Goal: Task Accomplishment & Management: Manage account settings

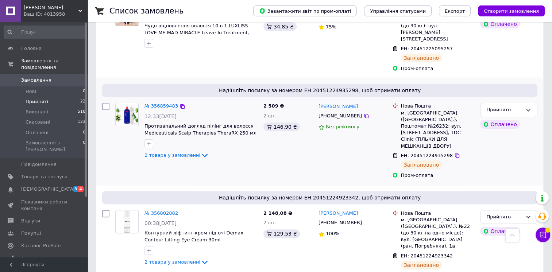
scroll to position [171, 0]
click at [35, 88] on span "Нові" at bounding box center [31, 91] width 11 height 7
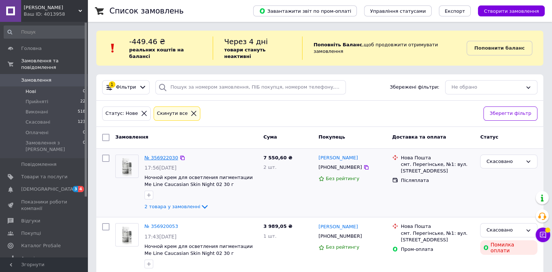
click at [164, 155] on link "№ 356922030" at bounding box center [161, 157] width 34 height 5
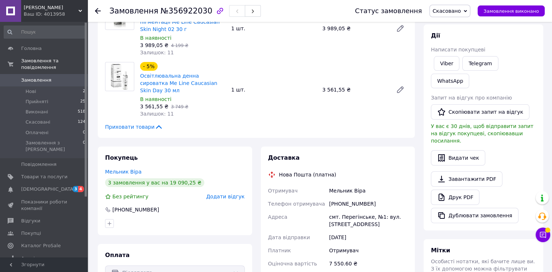
scroll to position [31, 0]
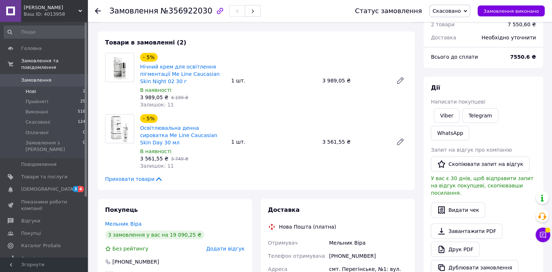
click at [41, 86] on li "Нові 2" at bounding box center [45, 91] width 90 height 10
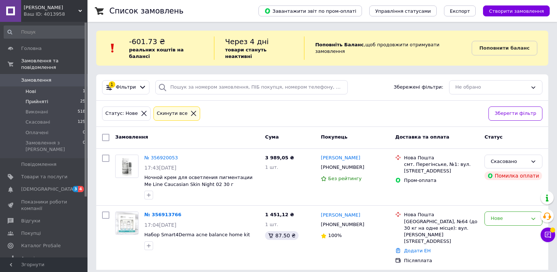
click at [32, 99] on span "Прийняті" at bounding box center [37, 102] width 23 height 7
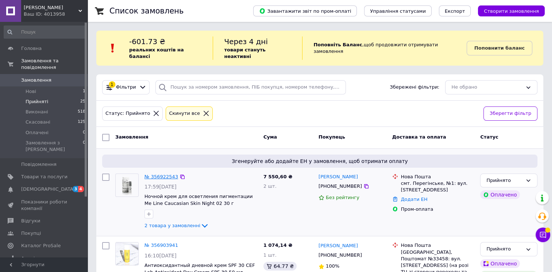
click at [161, 174] on link "№ 356922543" at bounding box center [161, 176] width 34 height 5
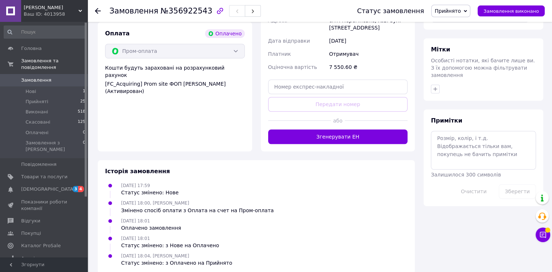
scroll to position [513, 0]
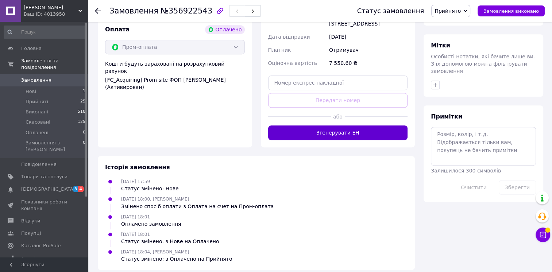
click at [368, 126] on button "Згенерувати ЕН" at bounding box center [338, 133] width 140 height 15
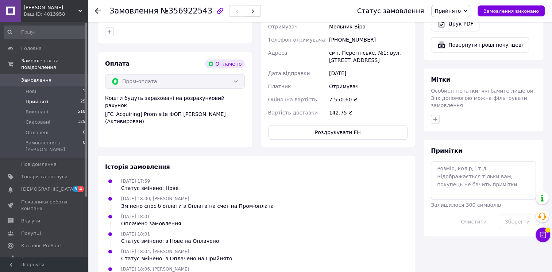
scroll to position [497, 0]
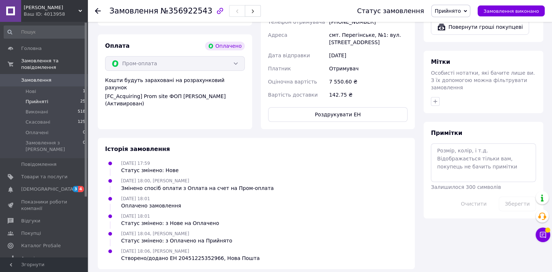
click at [38, 99] on span "Прийняті" at bounding box center [37, 102] width 23 height 7
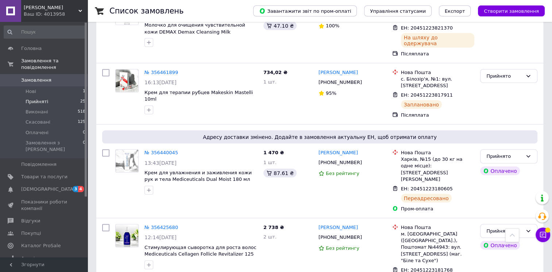
scroll to position [1401, 0]
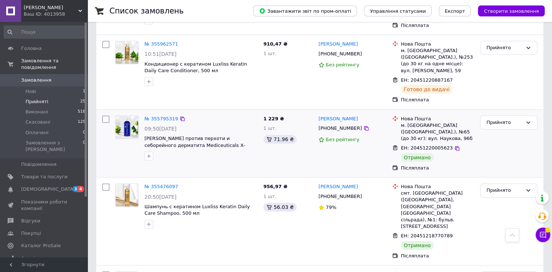
scroll to position [176, 0]
click at [496, 118] on div "Прийнято" at bounding box center [504, 122] width 36 height 8
click at [488, 130] on li "Виконано" at bounding box center [508, 136] width 57 height 13
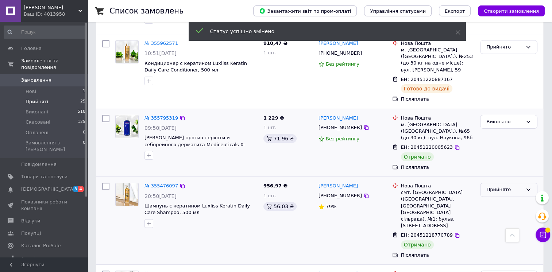
click at [501, 186] on div "Прийнято" at bounding box center [504, 190] width 36 height 8
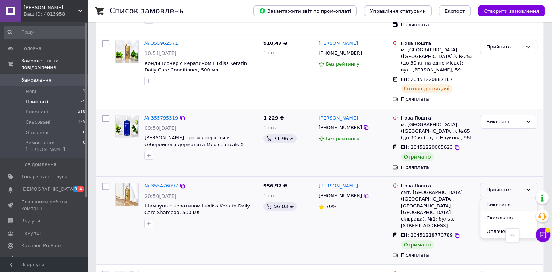
click at [490, 198] on li "Виконано" at bounding box center [508, 204] width 57 height 13
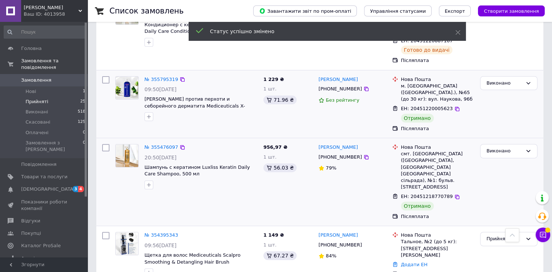
scroll to position [216, 0]
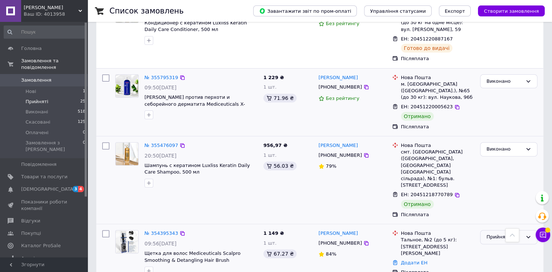
click at [486, 230] on div "Прийнято" at bounding box center [508, 237] width 57 height 14
click at [489, 259] on li "Скасовано" at bounding box center [508, 265] width 57 height 13
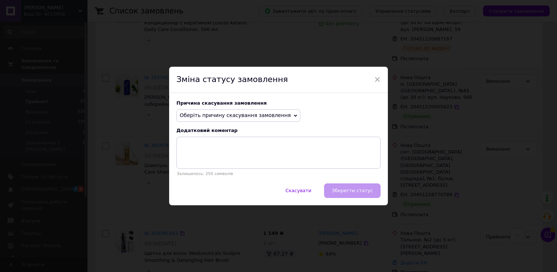
click at [236, 116] on span "Оберіть причину скасування замовлення" at bounding box center [235, 115] width 111 height 6
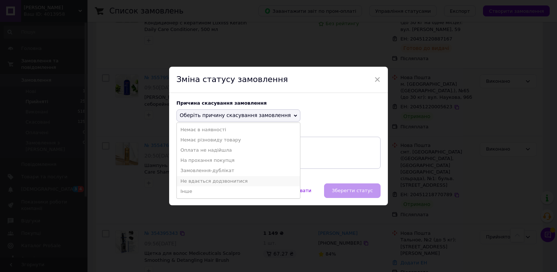
click at [208, 182] on li "Не вдається додзвонитися" at bounding box center [238, 181] width 123 height 10
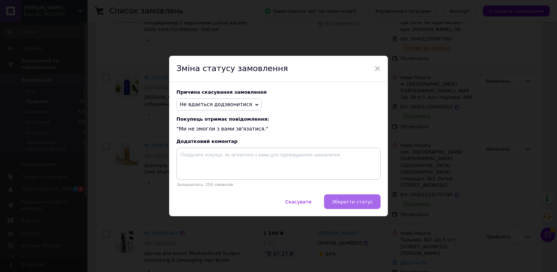
click at [339, 204] on span "Зберегти статус" at bounding box center [352, 201] width 41 height 5
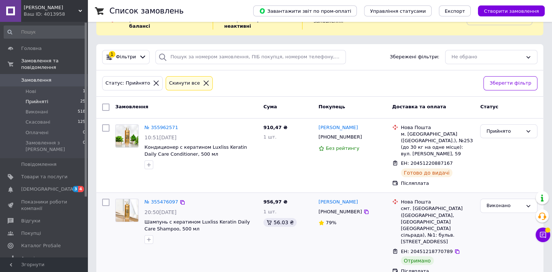
scroll to position [29, 0]
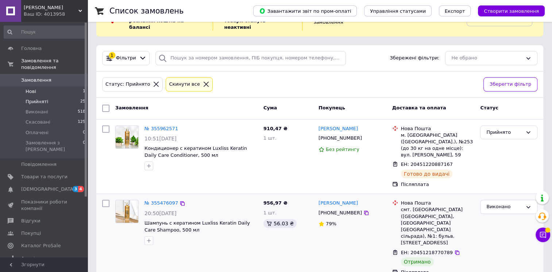
click at [46, 86] on li "Нові 1" at bounding box center [45, 91] width 90 height 10
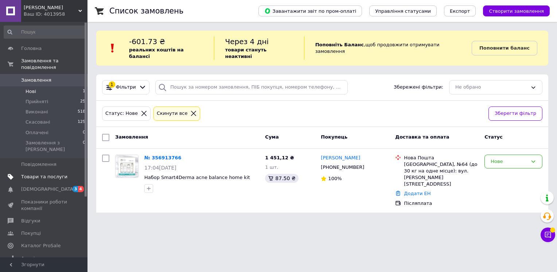
click at [36, 174] on span "Товари та послуги" at bounding box center [44, 177] width 46 height 7
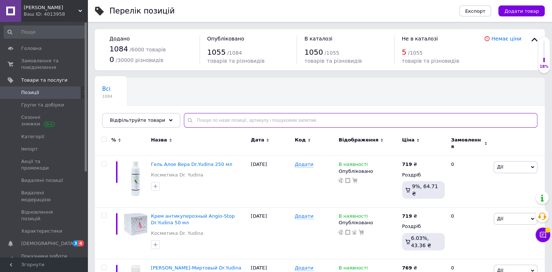
click at [279, 121] on input "text" at bounding box center [361, 120] width 354 height 15
type input "n"
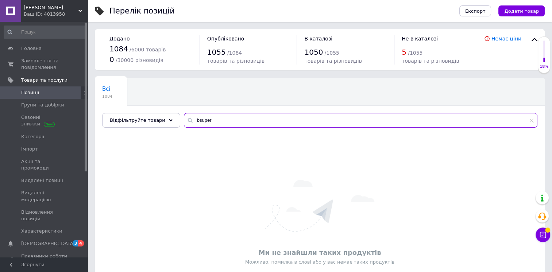
click at [190, 121] on input "bsuper" at bounding box center [361, 120] width 354 height 15
click at [209, 121] on input "super" at bounding box center [361, 120] width 354 height 15
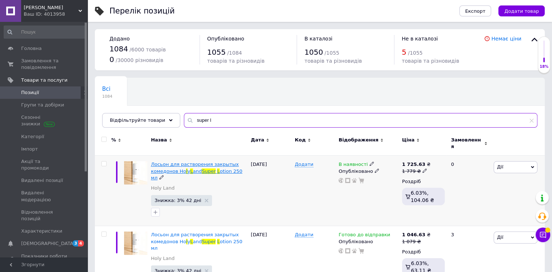
type input "super l"
